Goal: Navigation & Orientation: Understand site structure

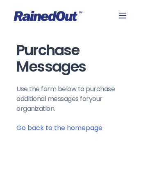
click at [59, 127] on link "Go back to the homepage" at bounding box center [59, 127] width 86 height 9
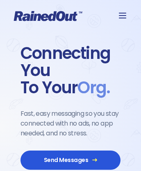
click at [71, 159] on span "Send Messages" at bounding box center [70, 160] width 75 height 7
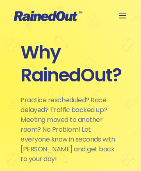
click at [71, 16] on icon at bounding box center [48, 16] width 68 height 10
